Goal: Transaction & Acquisition: Purchase product/service

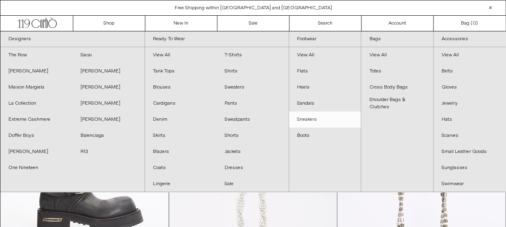
click at [312, 117] on link "Sneakers" at bounding box center [325, 119] width 72 height 16
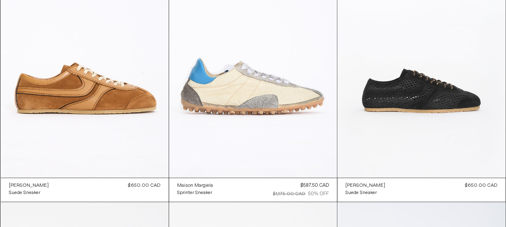
scroll to position [397, 0]
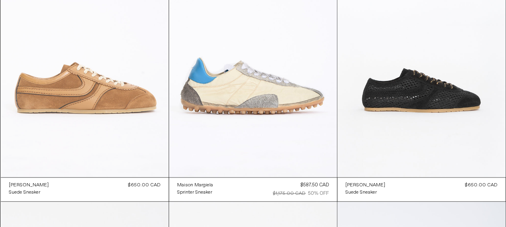
click at [121, 120] on at bounding box center [85, 51] width 168 height 252
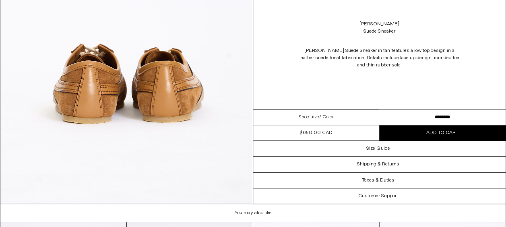
scroll to position [1735, 0]
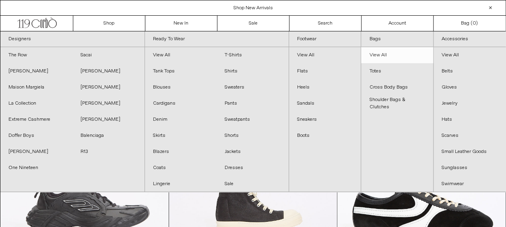
click at [382, 51] on link "View All" at bounding box center [397, 55] width 72 height 16
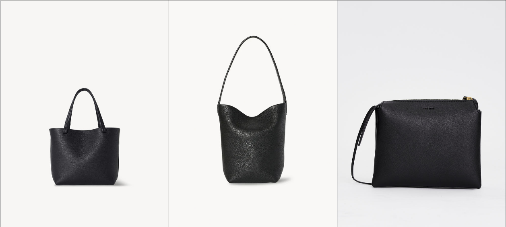
scroll to position [1503, 0]
